Goal: Task Accomplishment & Management: Use online tool/utility

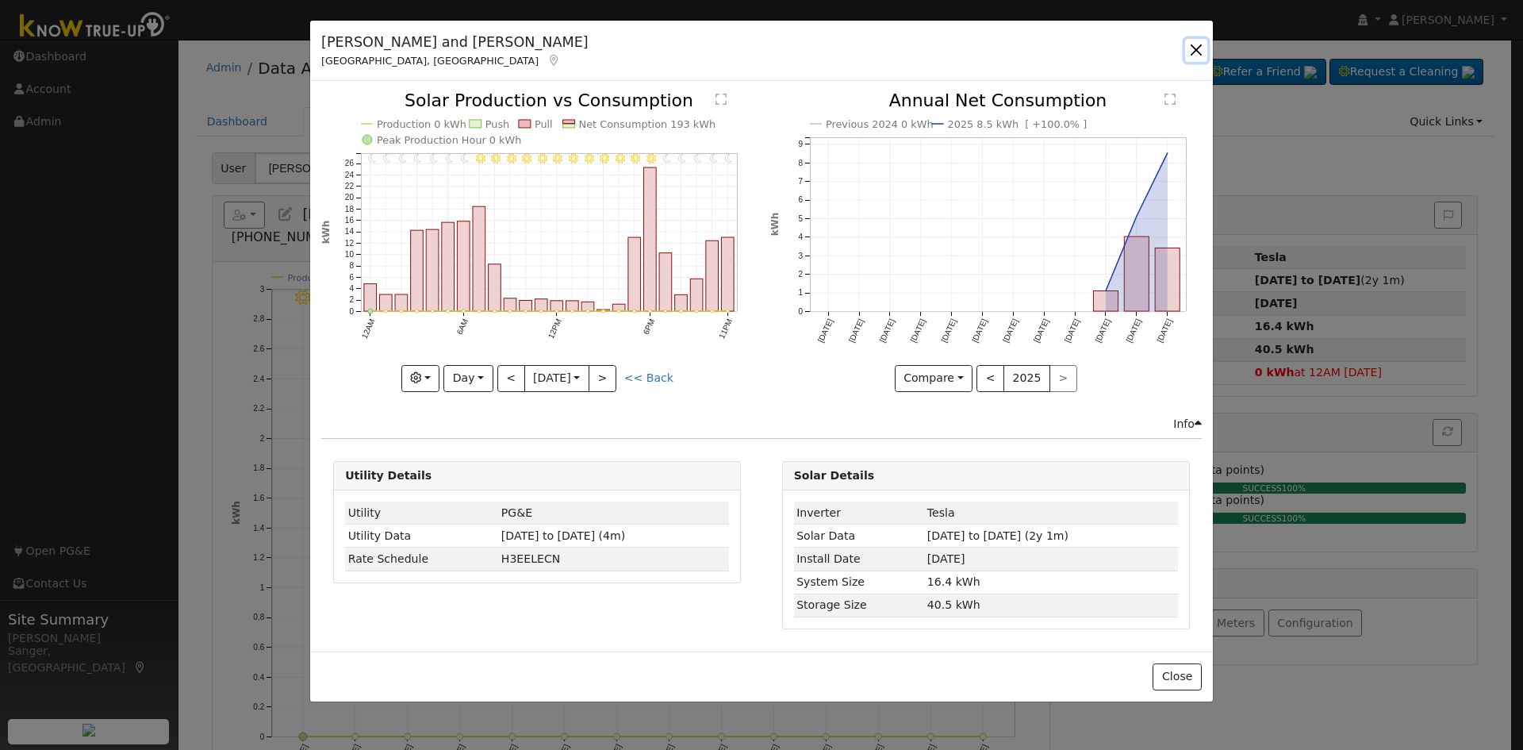
click at [1197, 48] on button "button" at bounding box center [1196, 50] width 22 height 22
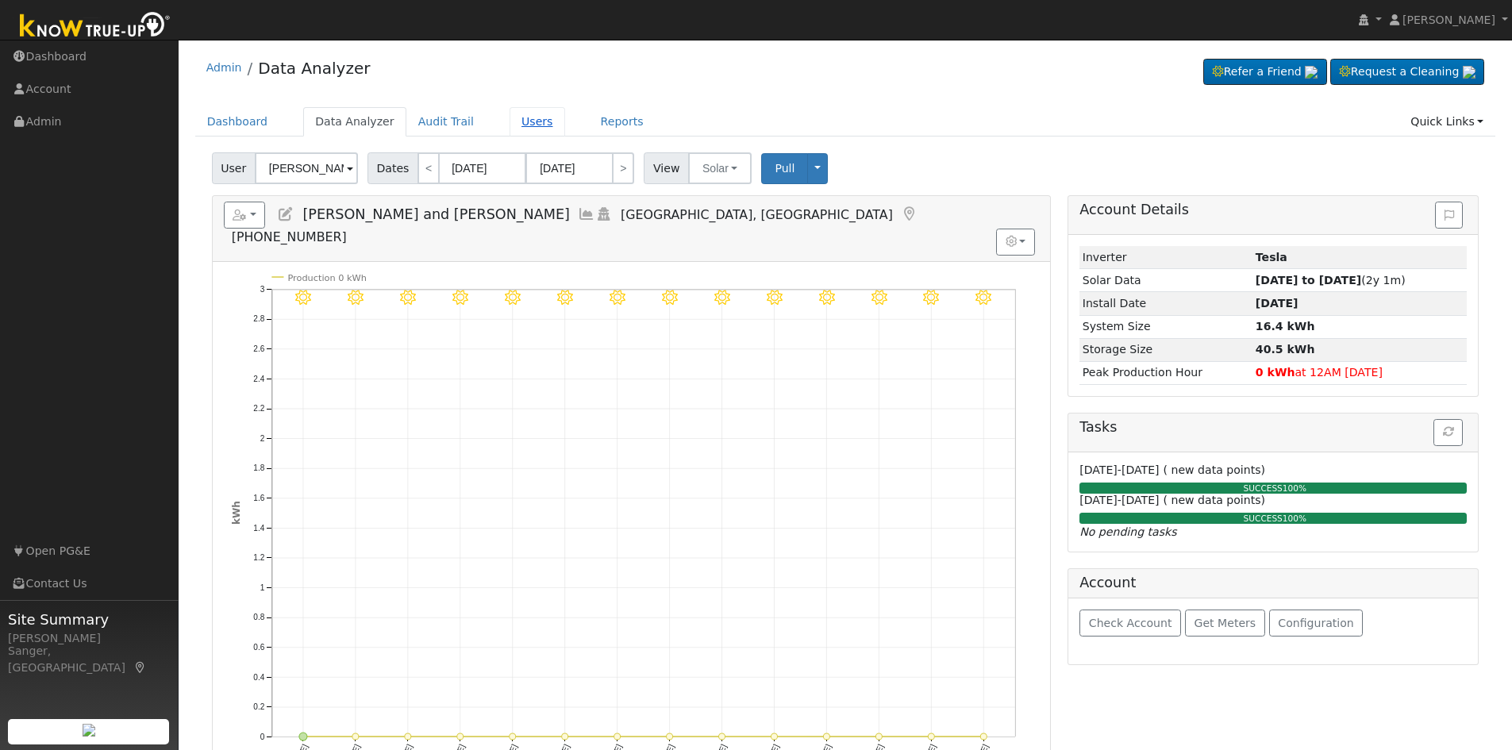
click at [513, 121] on link "Users" at bounding box center [537, 121] width 56 height 29
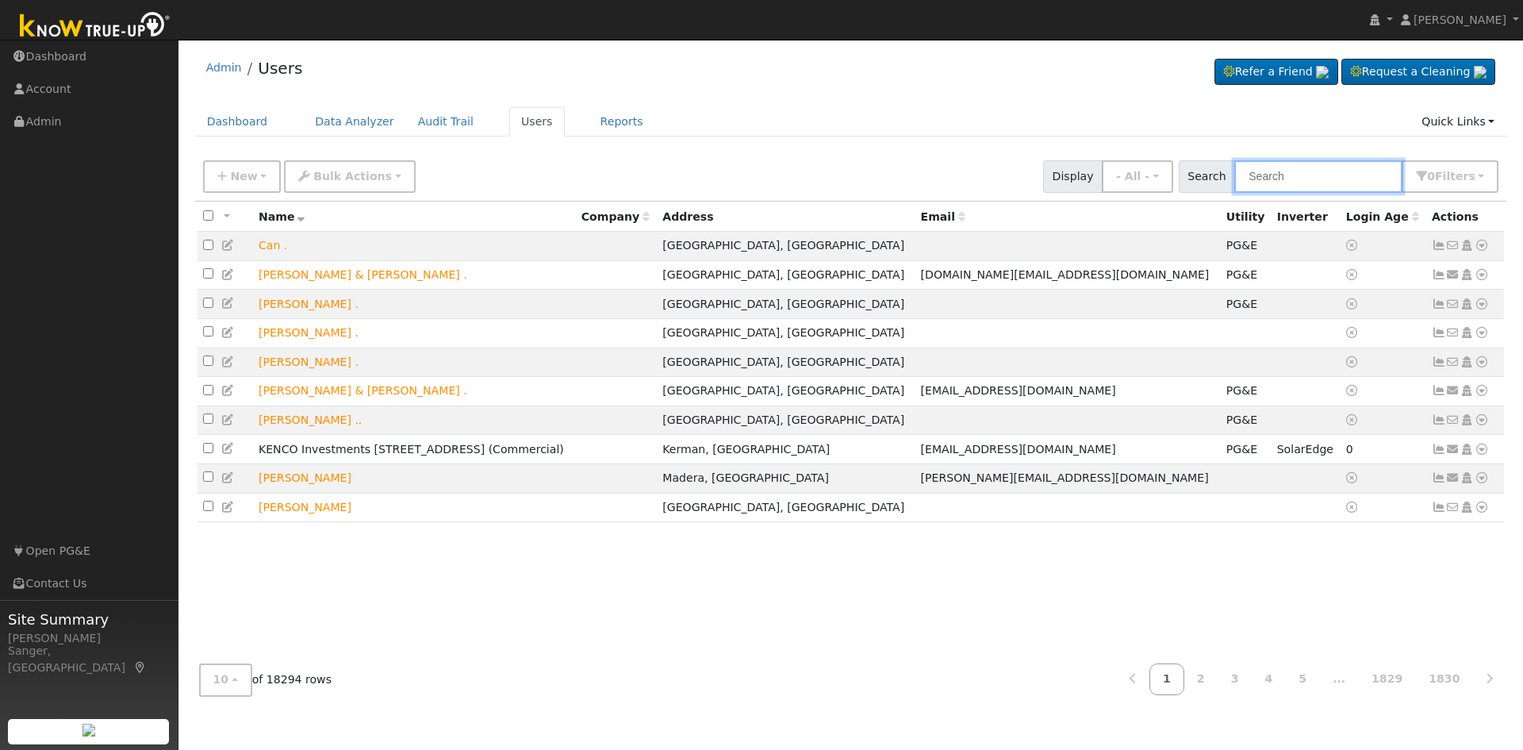
click at [1271, 176] on input "text" at bounding box center [1319, 176] width 168 height 33
paste input "[PERSON_NAME]"
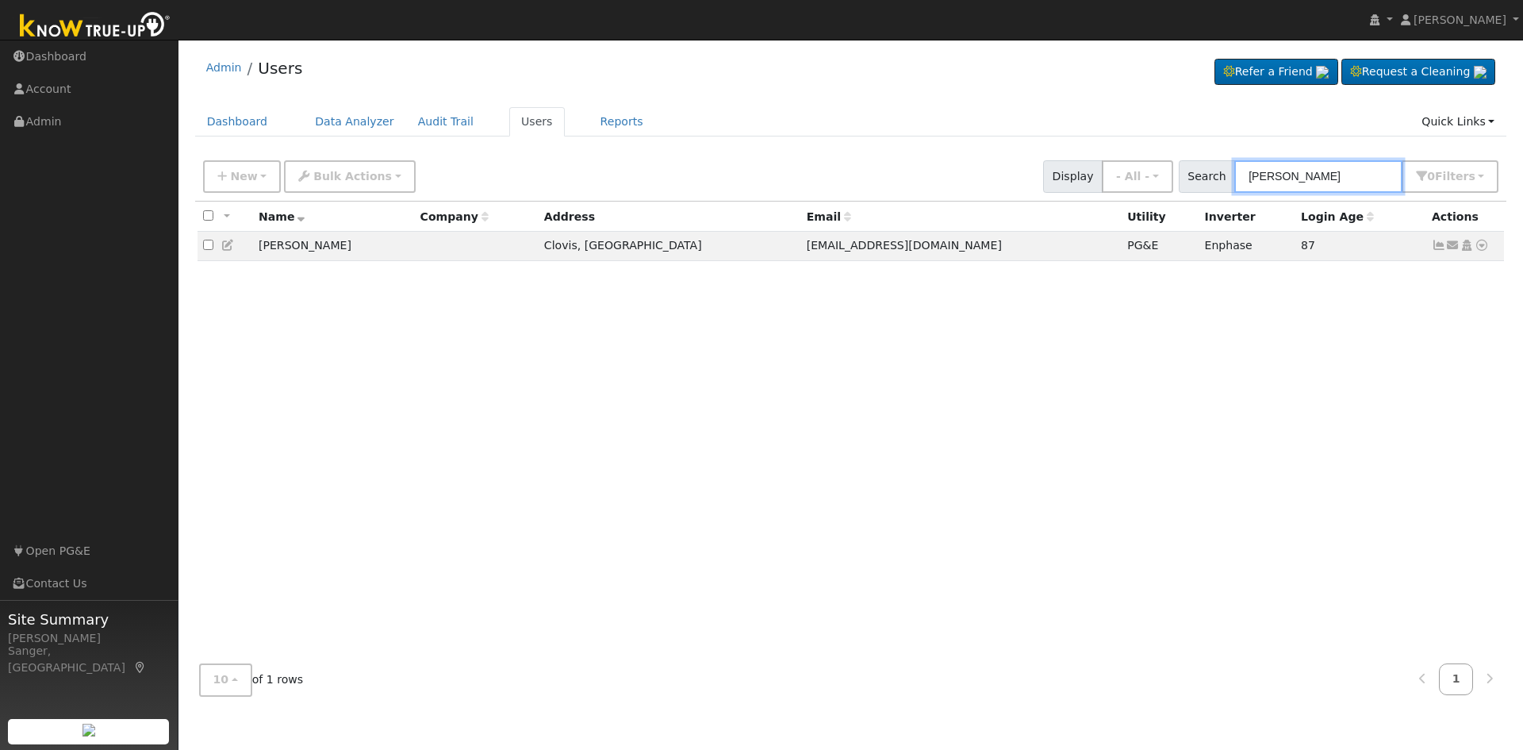
type input "[PERSON_NAME]"
click at [983, 151] on div "Dashboard Data Analyzer Audit Trail Users Reports Quick Links Quick Add Quick C…" at bounding box center [851, 129] width 1312 height 45
click at [1480, 246] on icon at bounding box center [1482, 245] width 14 height 11
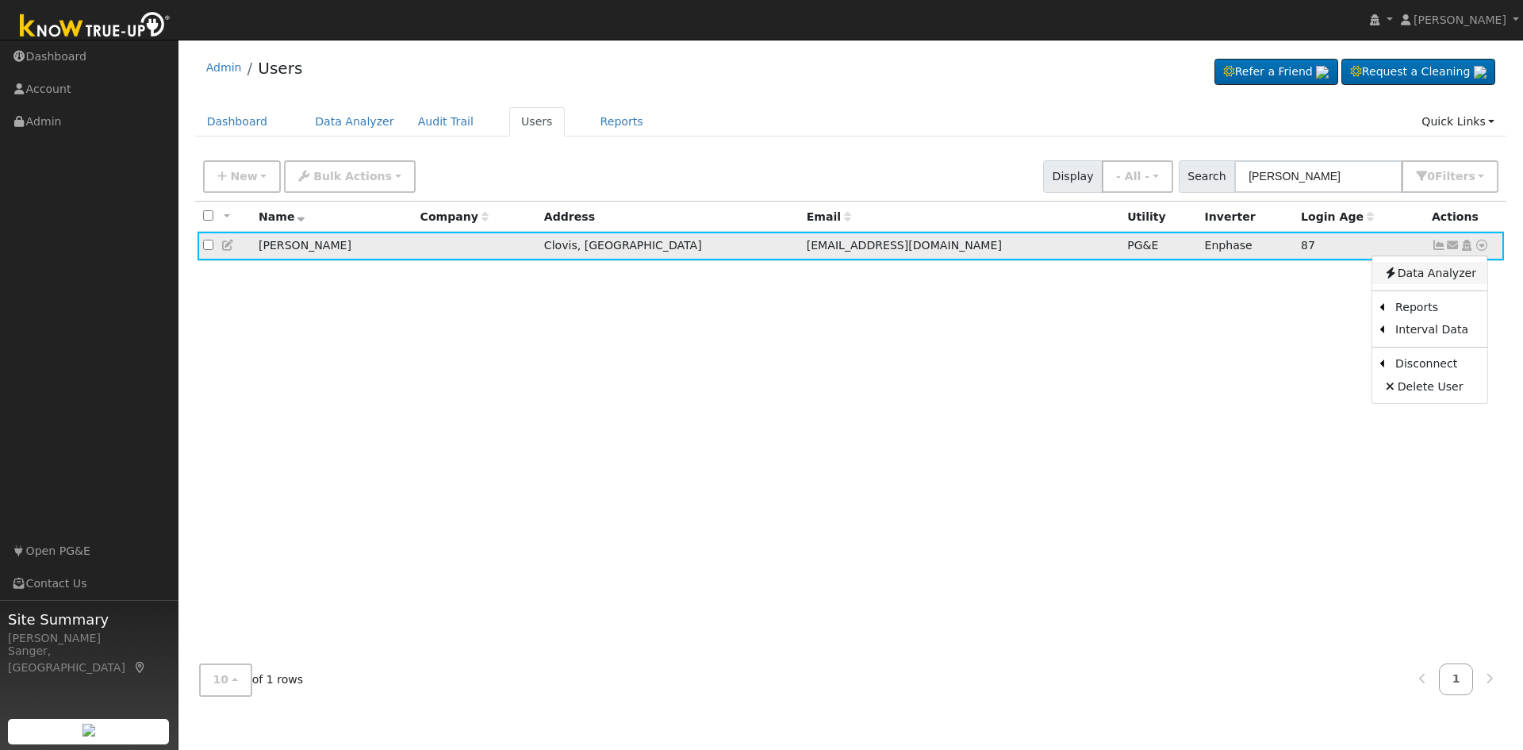
click at [1459, 278] on link "Data Analyzer" at bounding box center [1430, 273] width 115 height 22
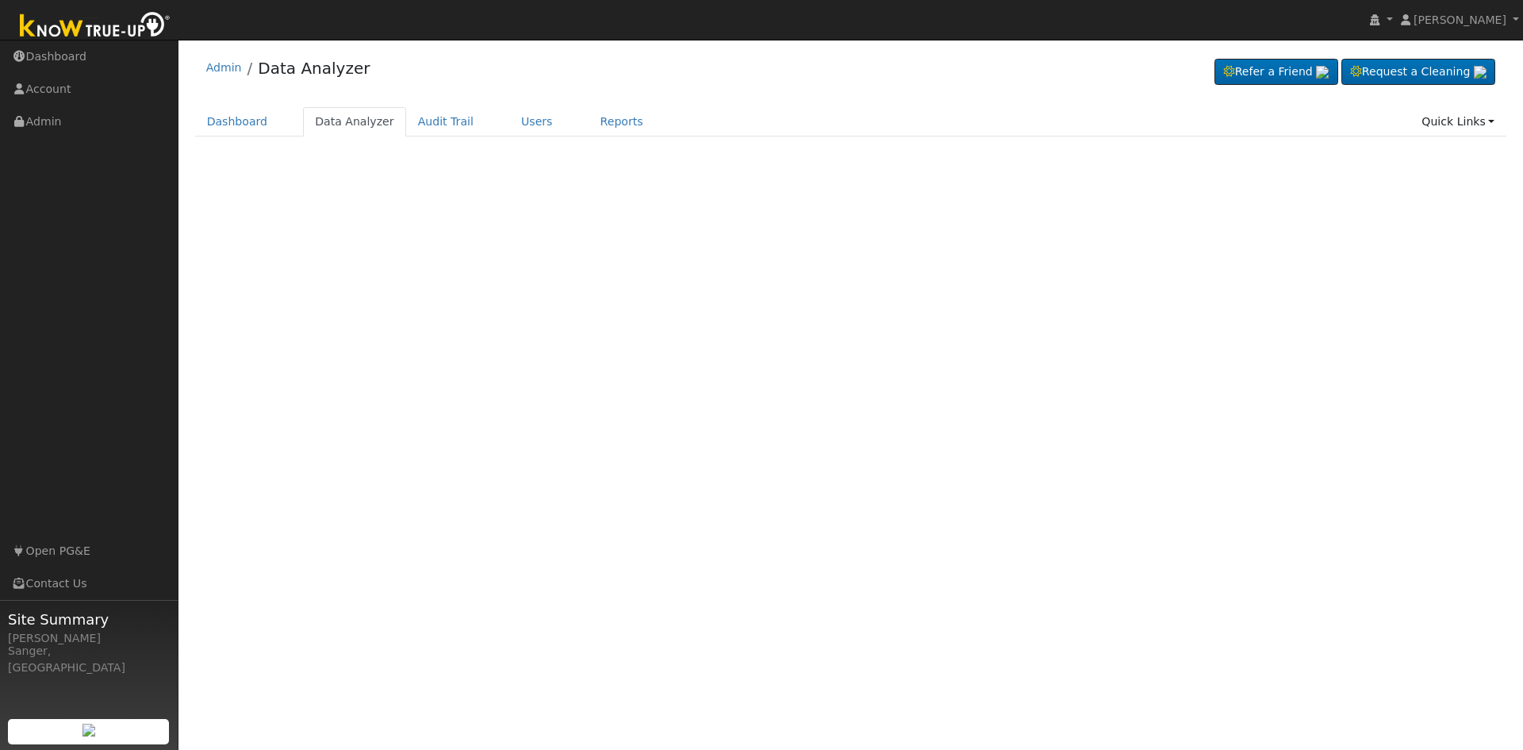
select select "8"
type input "Jim Ray"
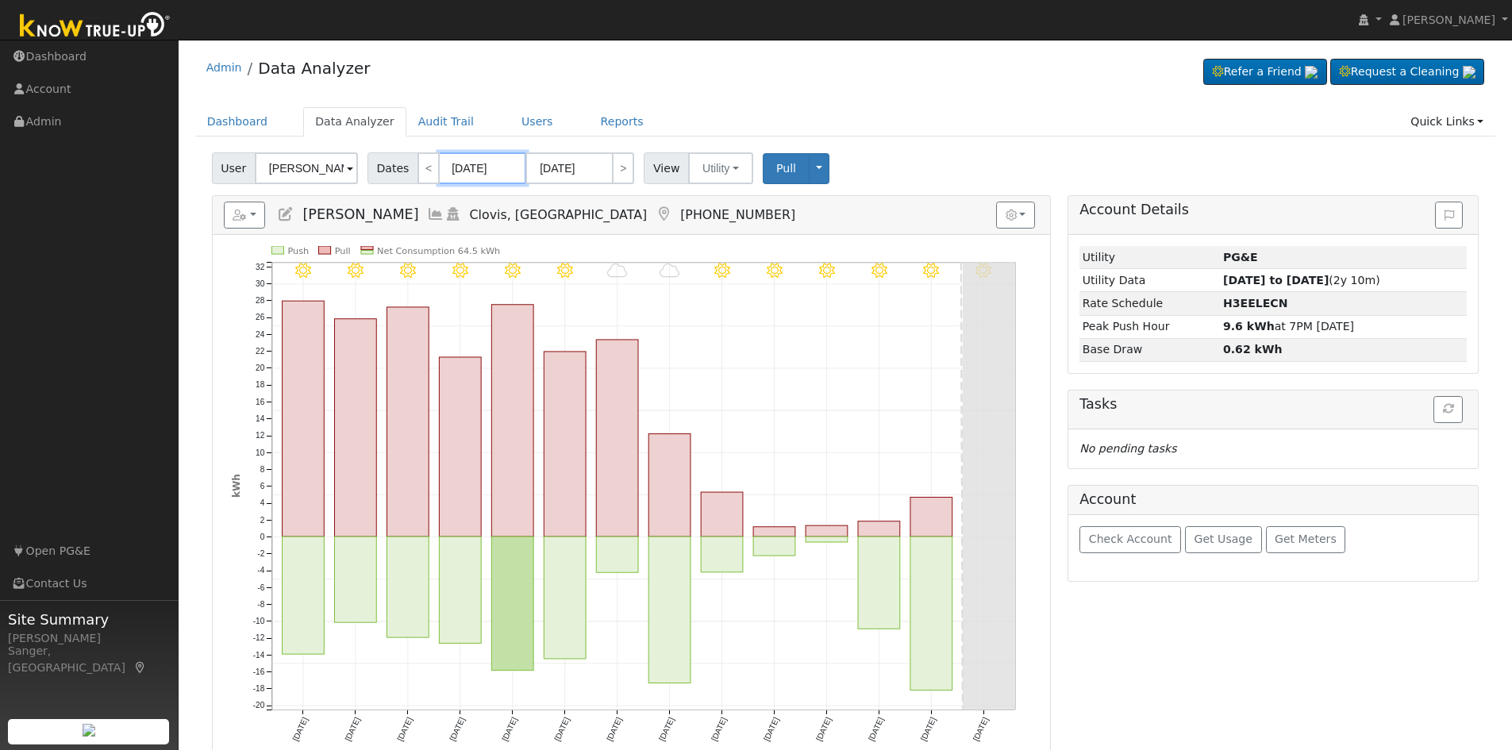
click at [494, 167] on input "09/23/2025" at bounding box center [482, 168] width 87 height 32
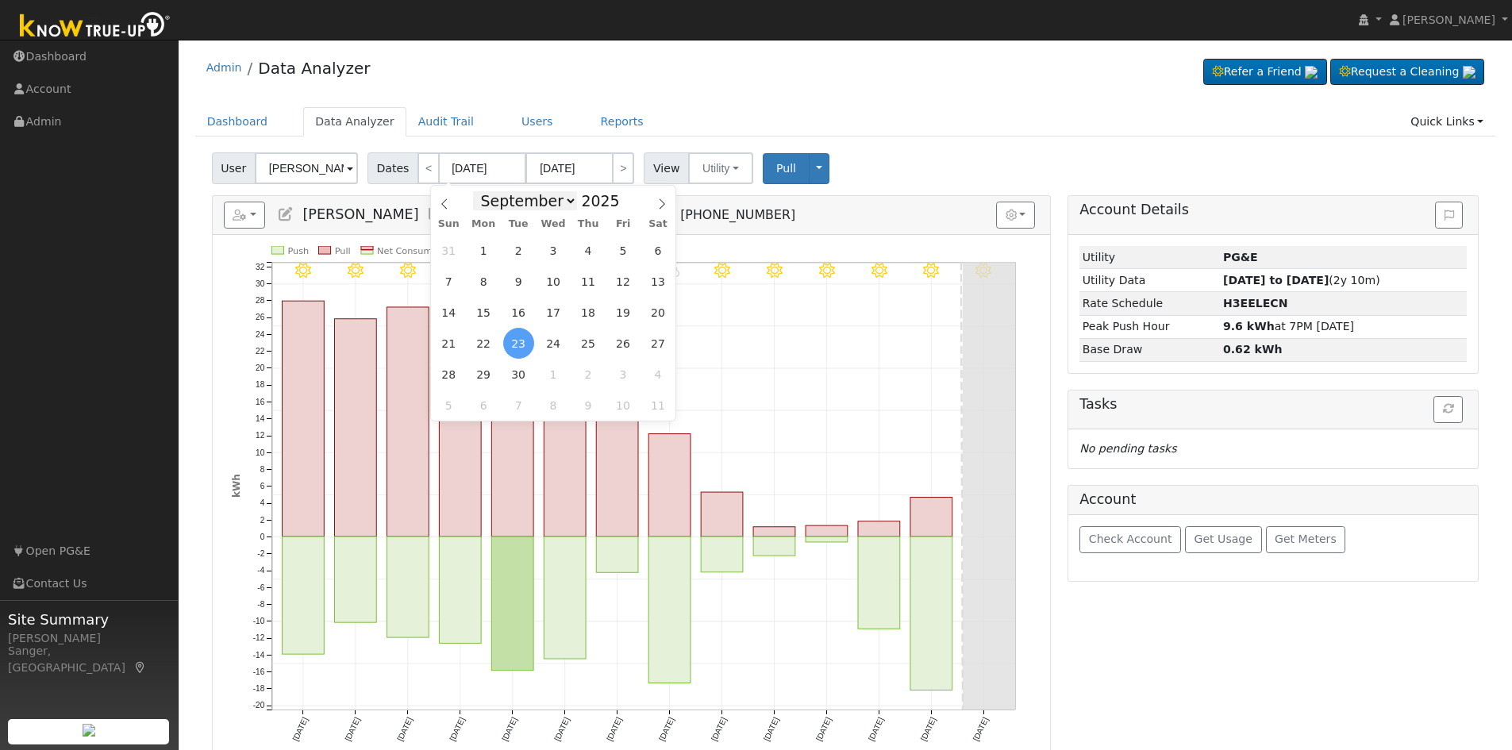
click at [548, 196] on select "January February March April May June July August September October November De…" at bounding box center [525, 200] width 104 height 19
select select "9"
click at [485, 191] on select "January February March April May June July August September October November De…" at bounding box center [525, 200] width 104 height 19
click at [482, 280] on span "6" at bounding box center [483, 281] width 31 height 31
type input "[DATE]"
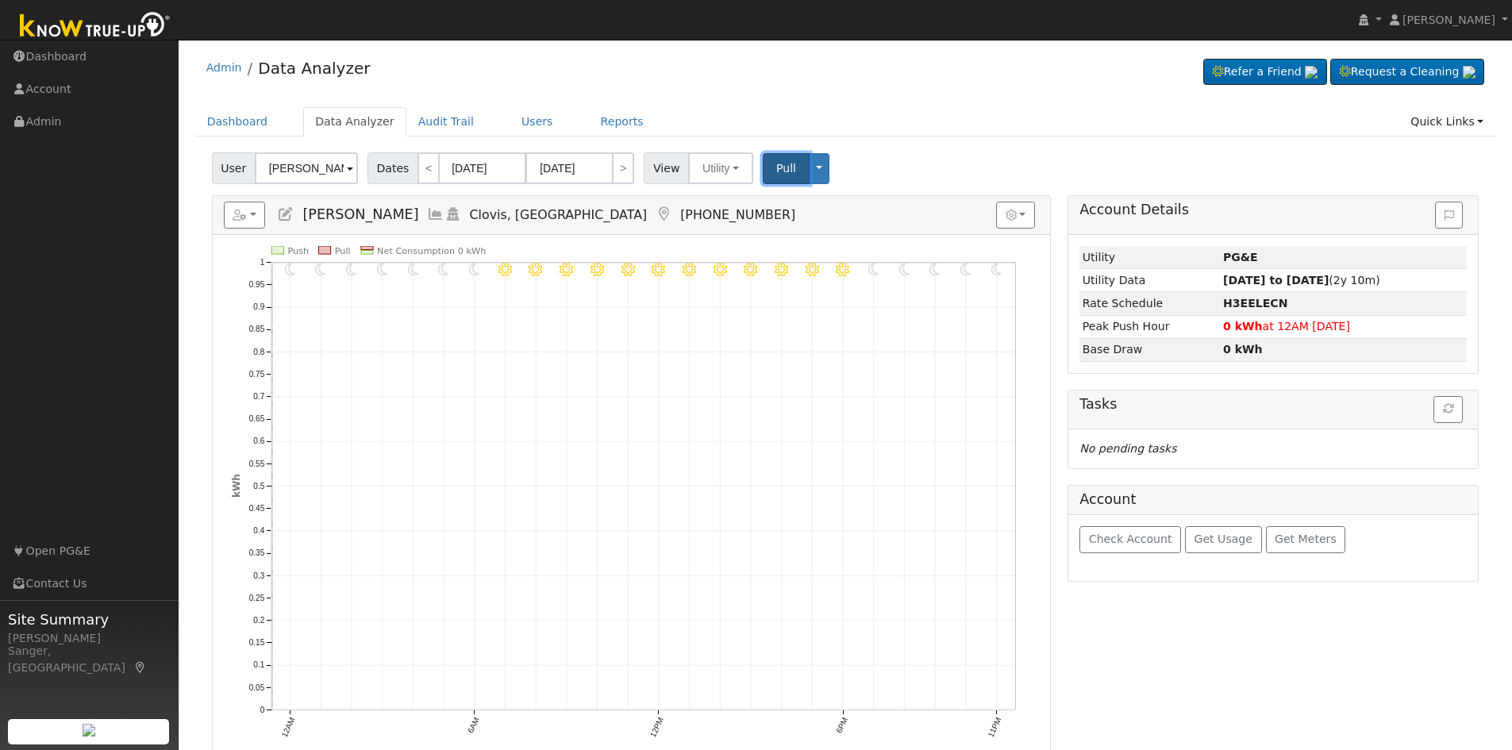
click at [782, 167] on span "Pull" at bounding box center [786, 168] width 20 height 13
